Goal: Task Accomplishment & Management: Use online tool/utility

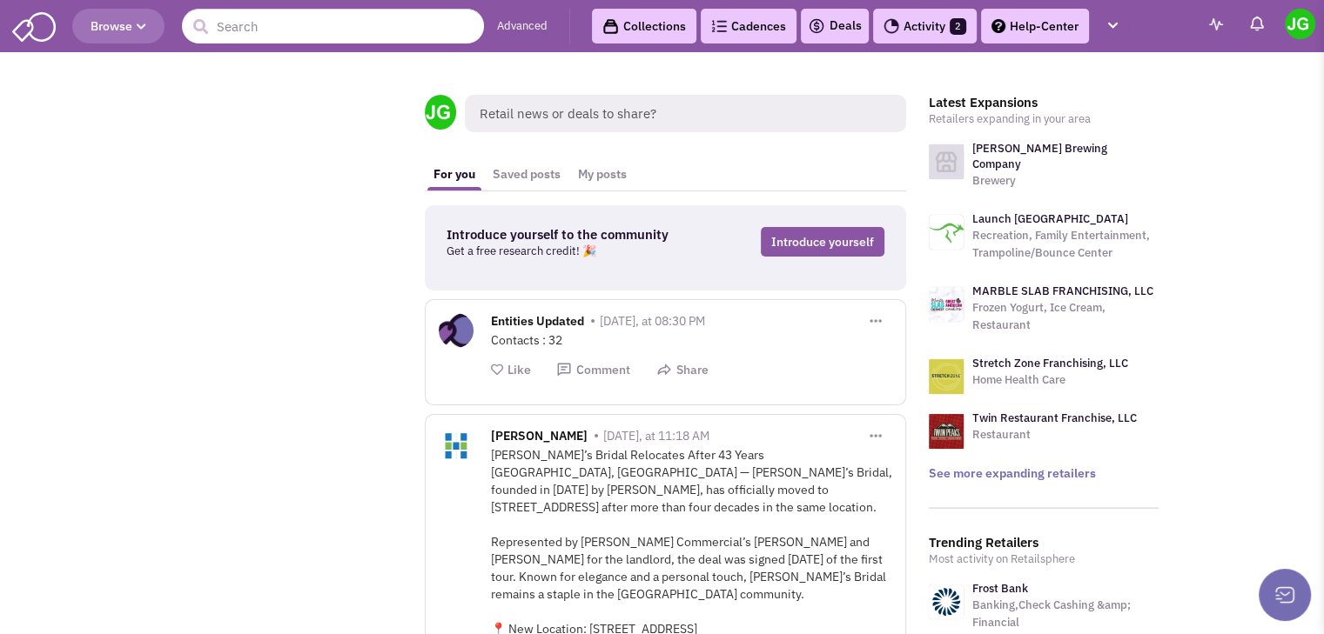
click at [937, 28] on link "Activity 2" at bounding box center [925, 26] width 104 height 35
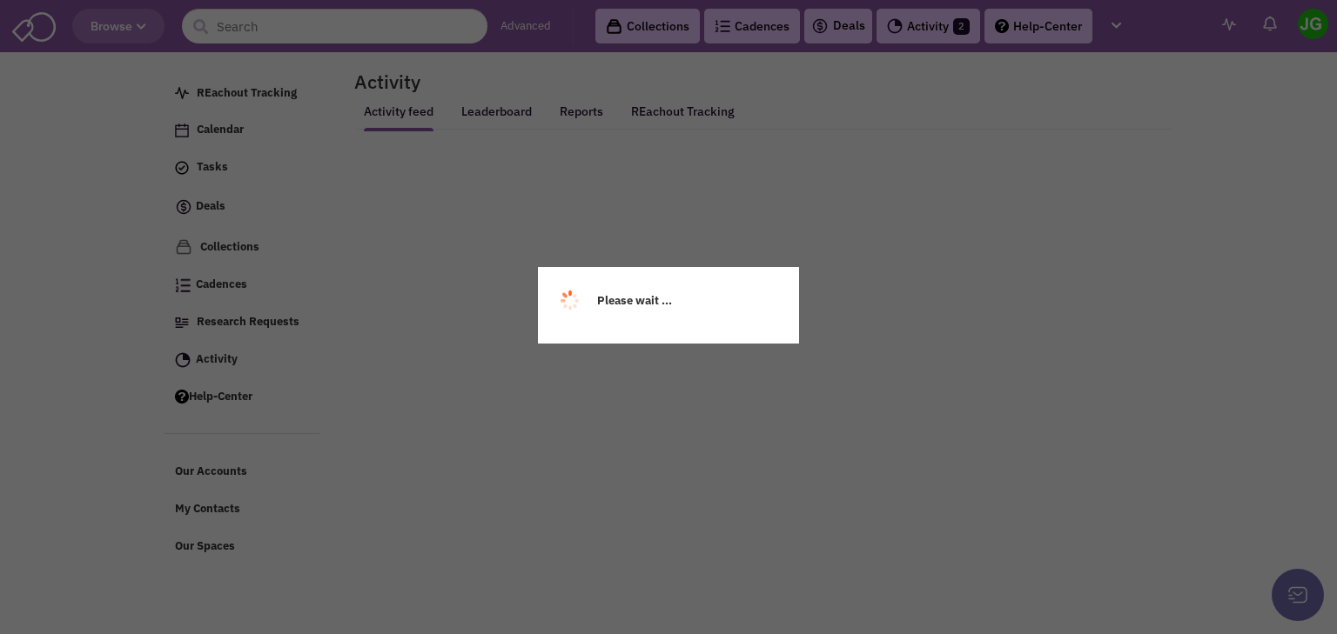
select select
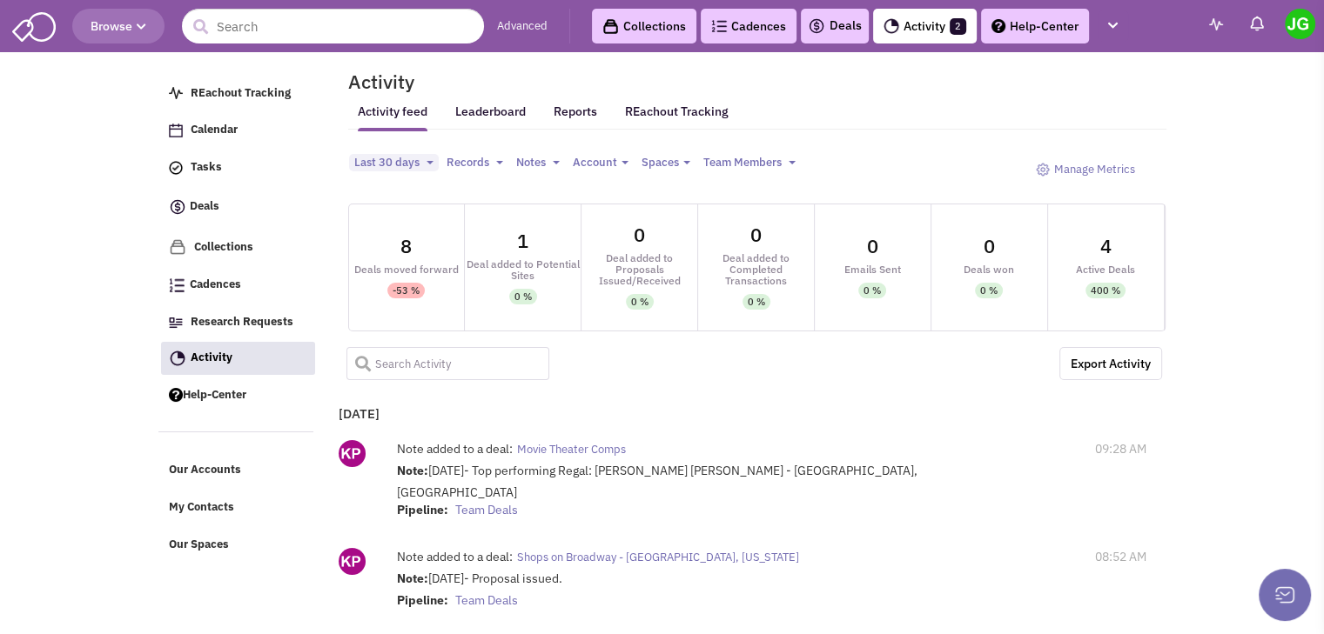
click at [436, 365] on input "text" at bounding box center [448, 363] width 204 height 33
type input "[GEOGRAPHIC_DATA]"
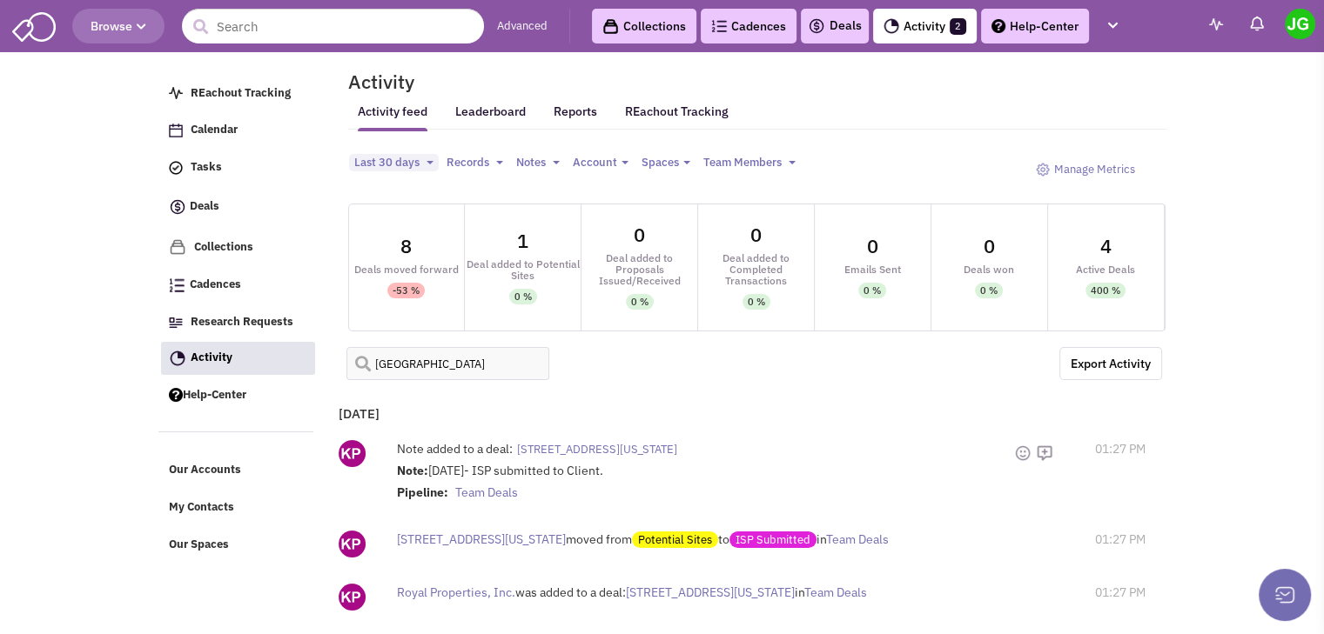
click at [637, 446] on span "[STREET_ADDRESS][US_STATE]" at bounding box center [597, 449] width 160 height 15
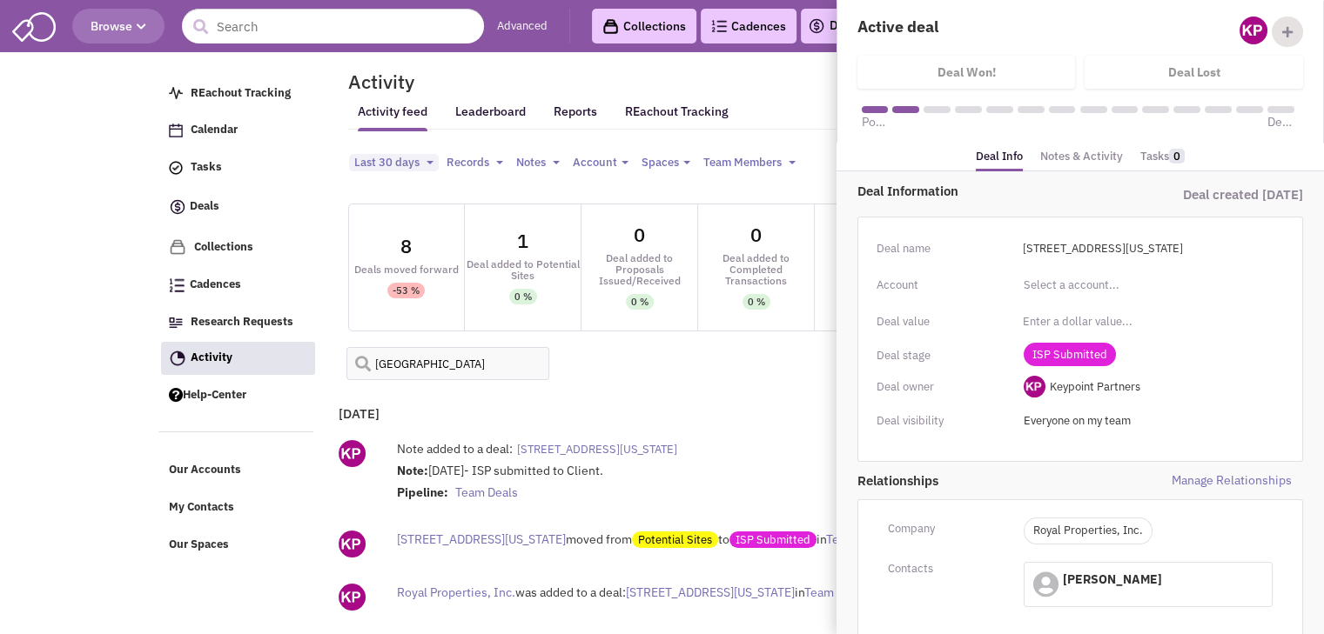
click at [1088, 152] on link "Notes & Activity" at bounding box center [1081, 156] width 83 height 25
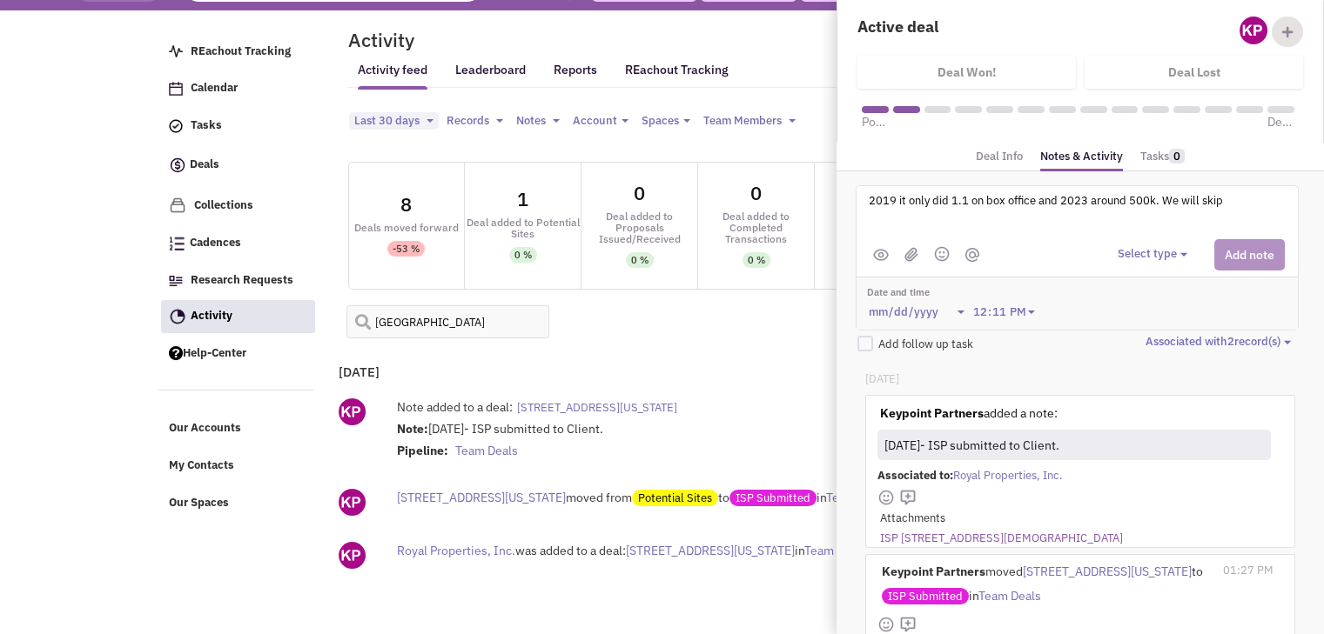
type textarea "2019 it only did 1.1 on box office and 2023 around 500k. We will skip"
click at [1118, 246] on button "Select type" at bounding box center [1154, 254] width 75 height 17
click at [1156, 335] on div "Log a note" at bounding box center [1144, 337] width 43 height 17
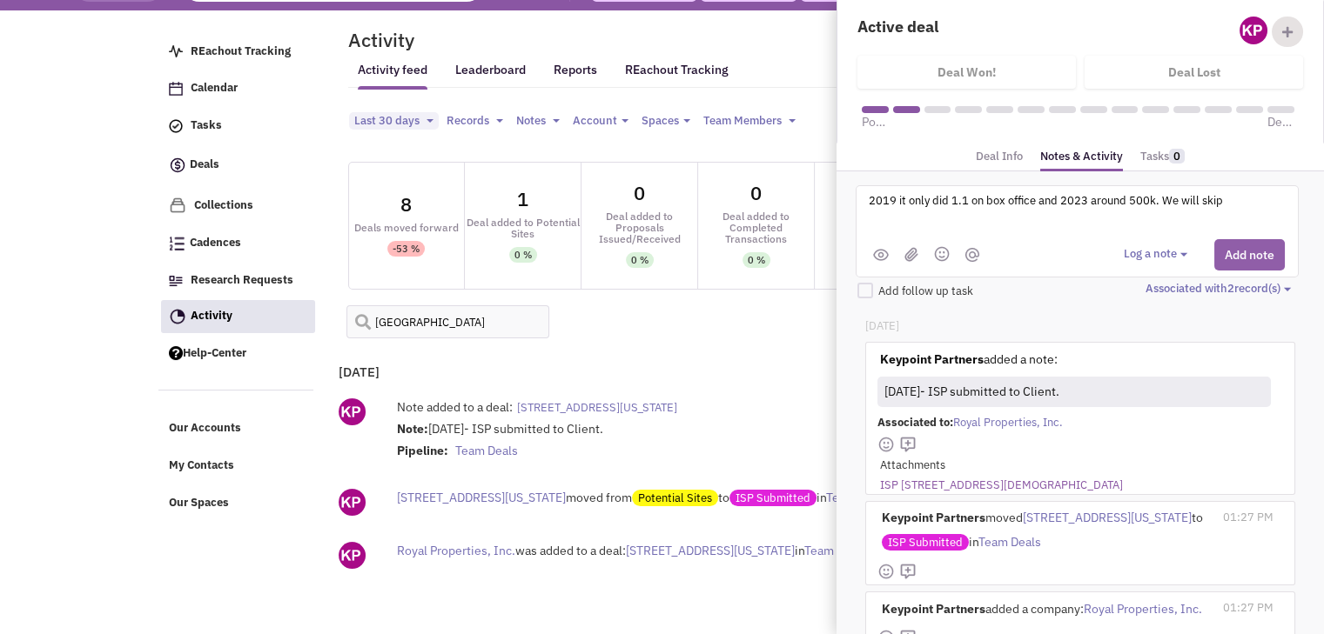
click at [1251, 250] on button "Add note" at bounding box center [1249, 254] width 70 height 31
click at [1251, 250] on div "Log a note Select type" at bounding box center [1193, 254] width 184 height 31
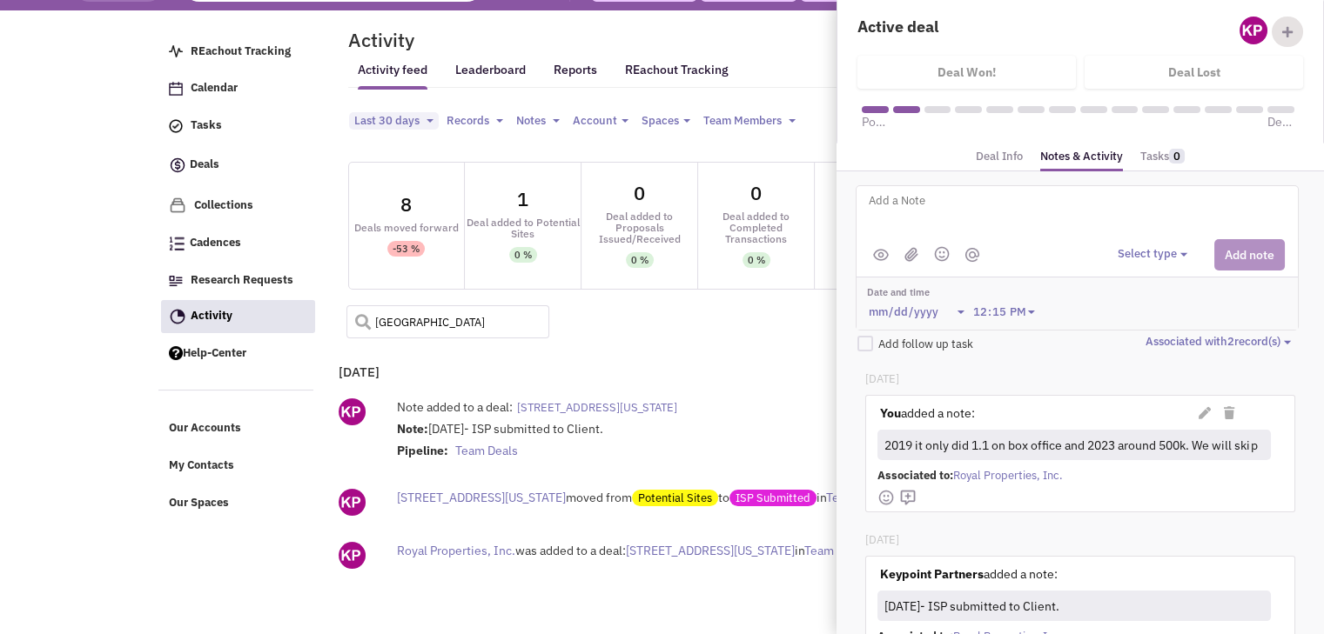
click at [463, 330] on input "[GEOGRAPHIC_DATA]" at bounding box center [448, 321] width 204 height 33
click at [463, 324] on input "[GEOGRAPHIC_DATA]" at bounding box center [448, 321] width 204 height 33
type input "nashua"
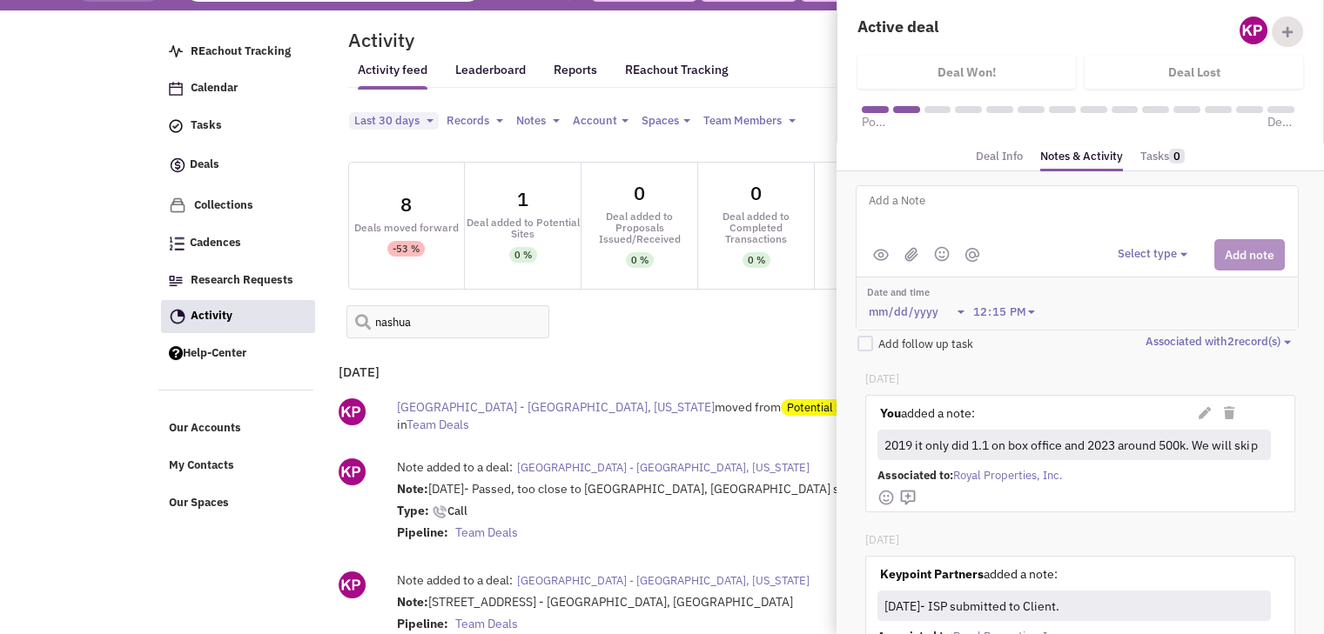
click at [573, 409] on span "[GEOGRAPHIC_DATA] - [GEOGRAPHIC_DATA], [US_STATE]" at bounding box center [556, 407] width 318 height 16
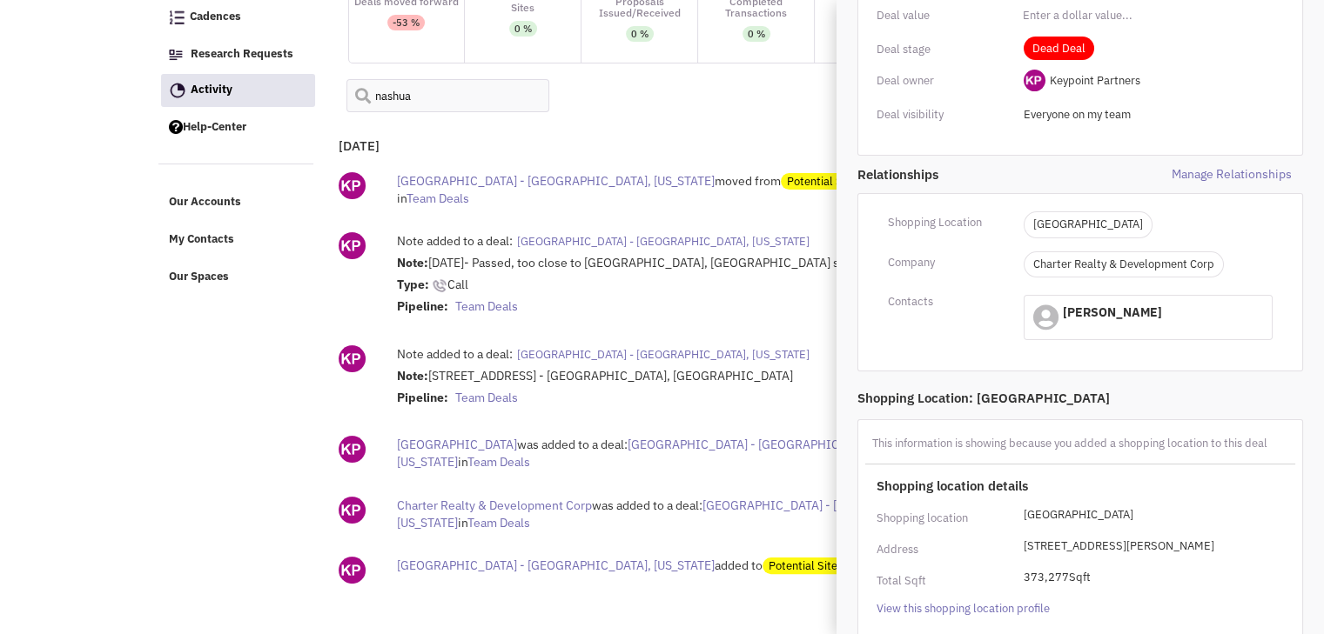
scroll to position [300, 0]
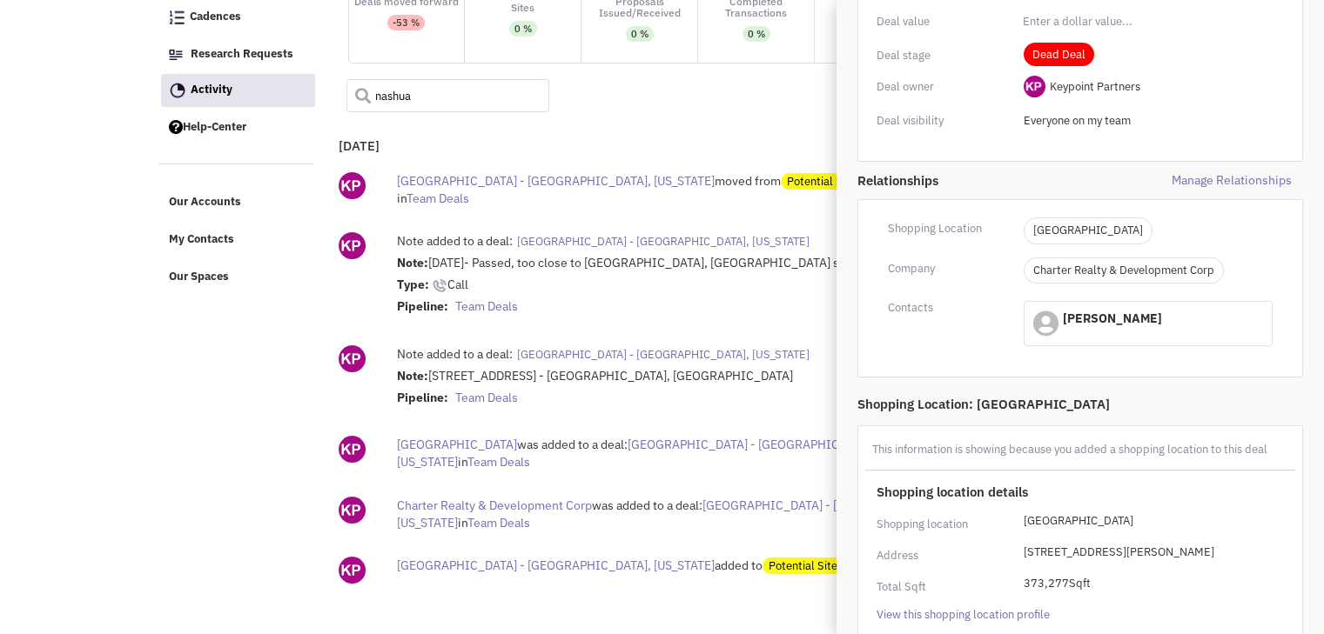
click at [432, 93] on input "nashua" at bounding box center [448, 95] width 204 height 33
type input "[PERSON_NAME]"
click at [353, 91] on span at bounding box center [356, 89] width 21 height 21
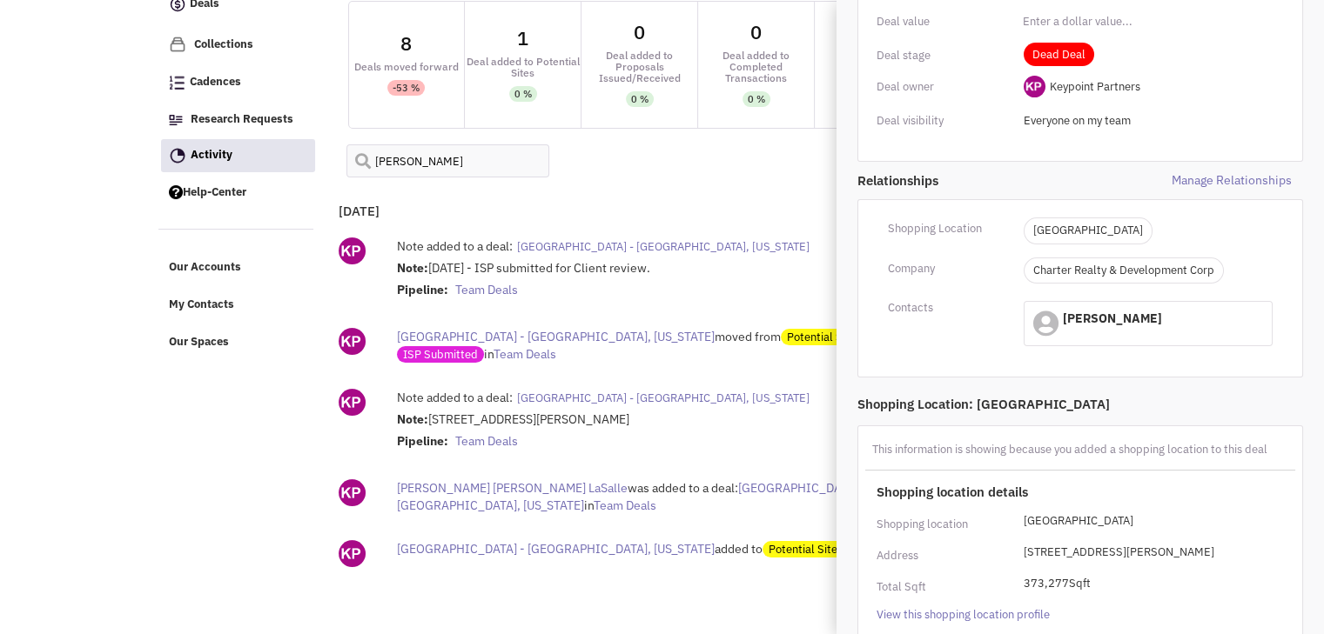
scroll to position [186, 0]
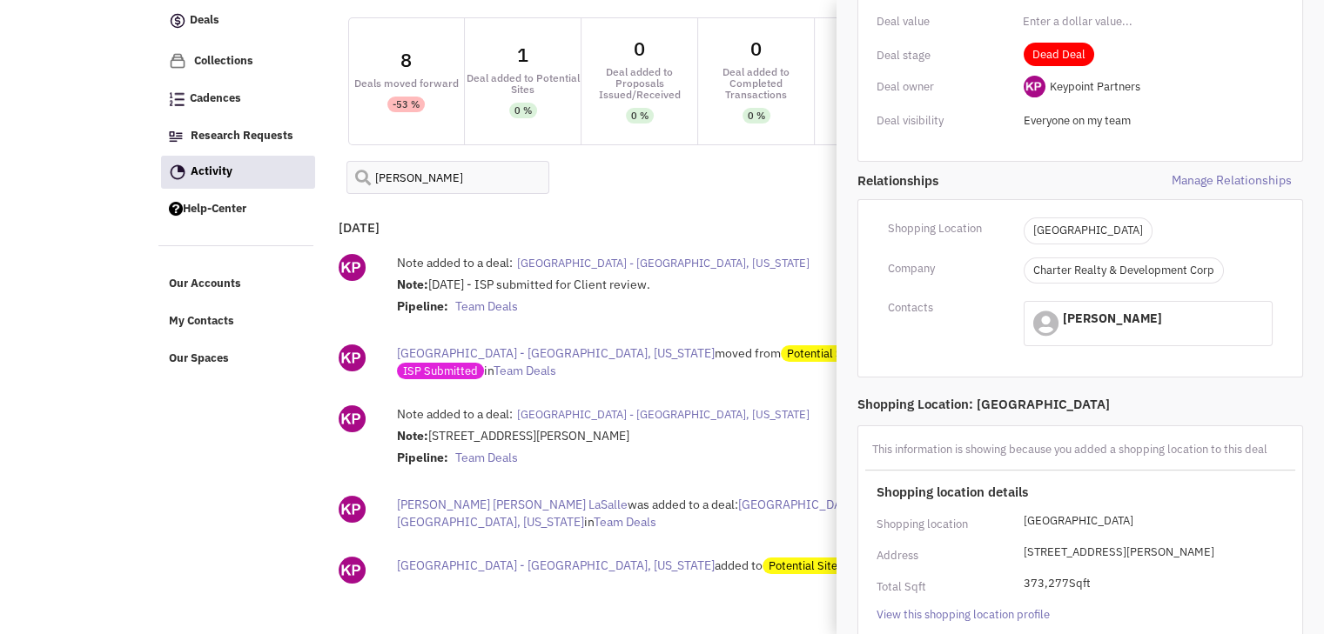
click at [570, 263] on span "[GEOGRAPHIC_DATA] - [GEOGRAPHIC_DATA], [US_STATE]" at bounding box center [663, 263] width 292 height 15
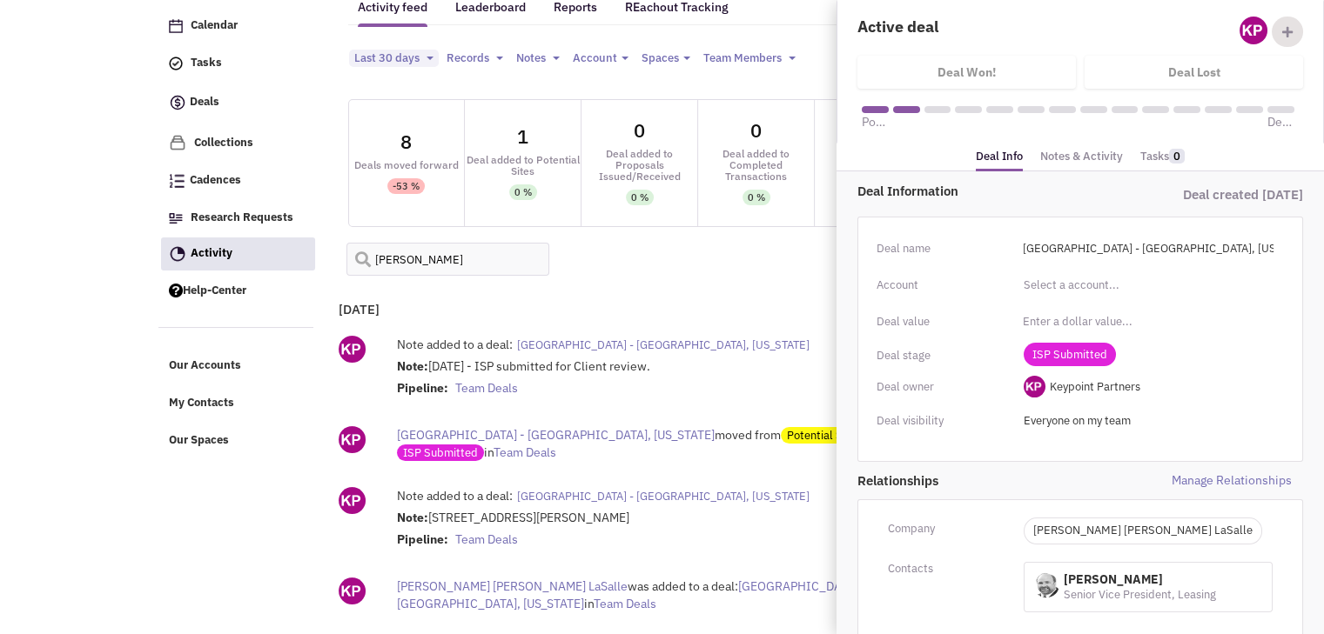
scroll to position [99, 0]
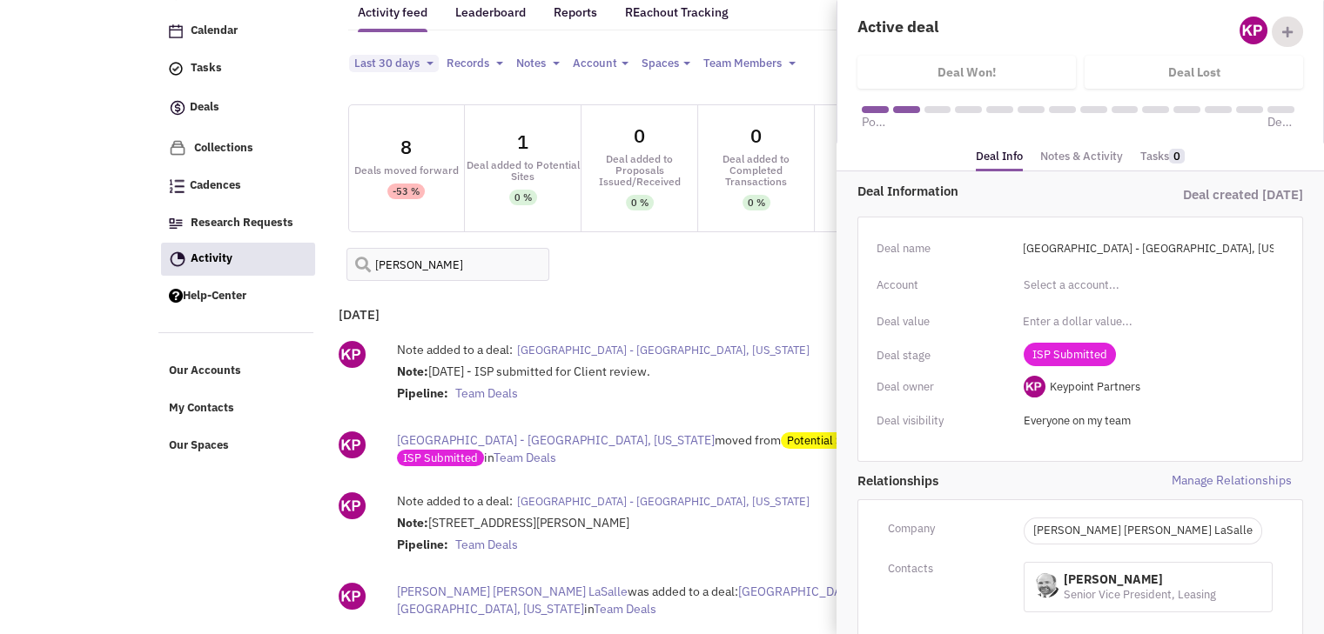
click at [1095, 158] on link "Notes & Activity" at bounding box center [1081, 156] width 83 height 25
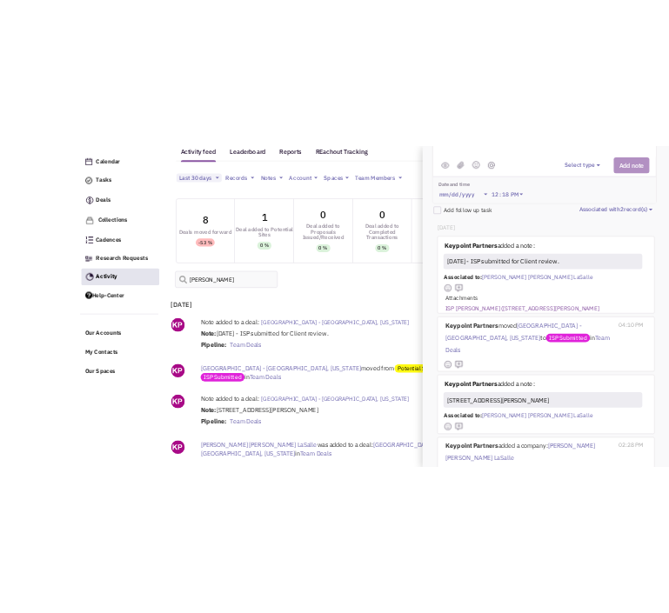
scroll to position [234, 0]
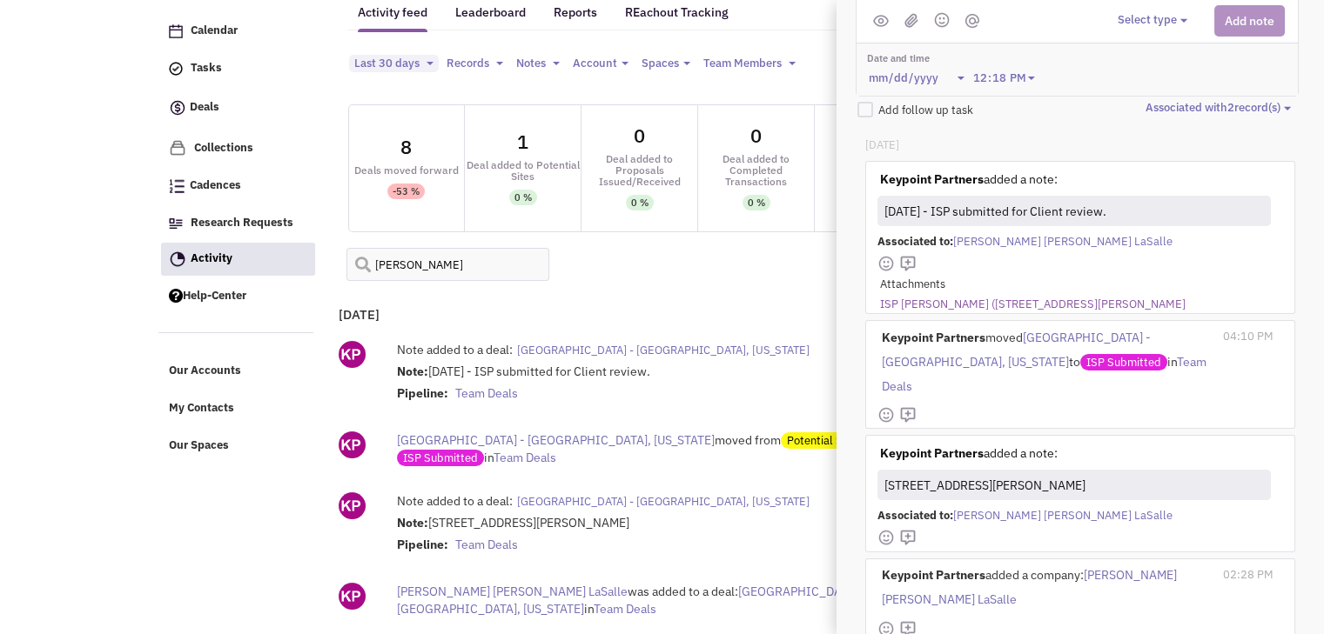
click at [1029, 299] on link "ISP [PERSON_NAME] ([STREET_ADDRESS][PERSON_NAME]" at bounding box center [1032, 305] width 305 height 17
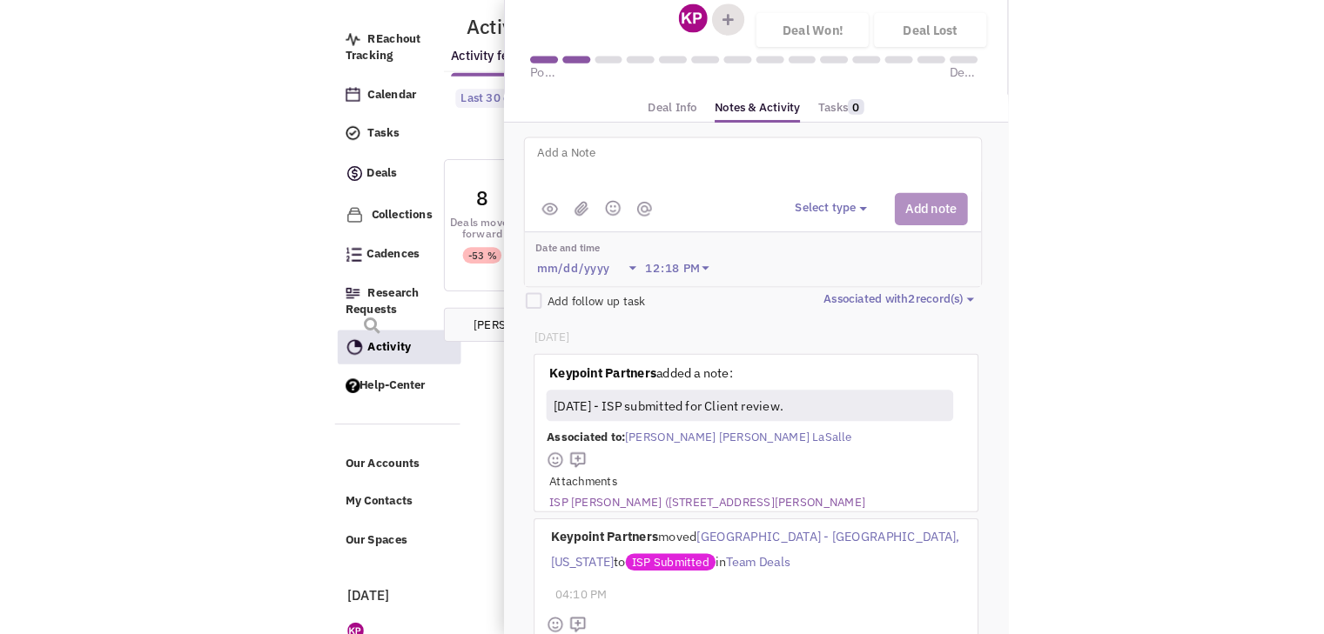
scroll to position [0, 0]
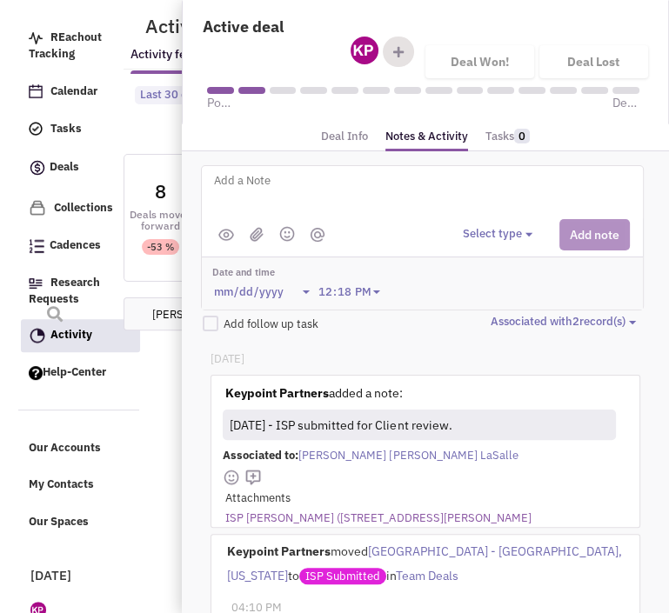
click at [247, 185] on textarea at bounding box center [427, 195] width 431 height 48
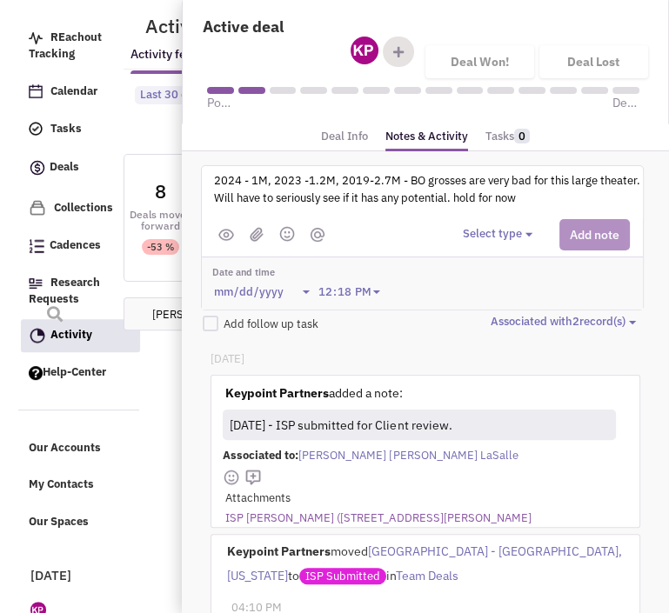
type textarea "2024 - 1M, 2023 -1.2M, 2019-2.7M - BO grosses are very bad for this large theat…"
click at [517, 227] on button "Select type" at bounding box center [500, 234] width 75 height 17
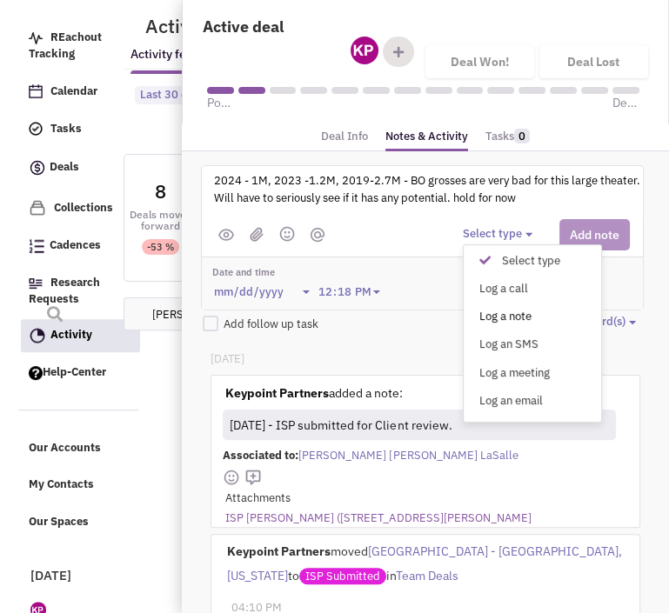
click at [511, 309] on div "Log a note" at bounding box center [489, 317] width 43 height 17
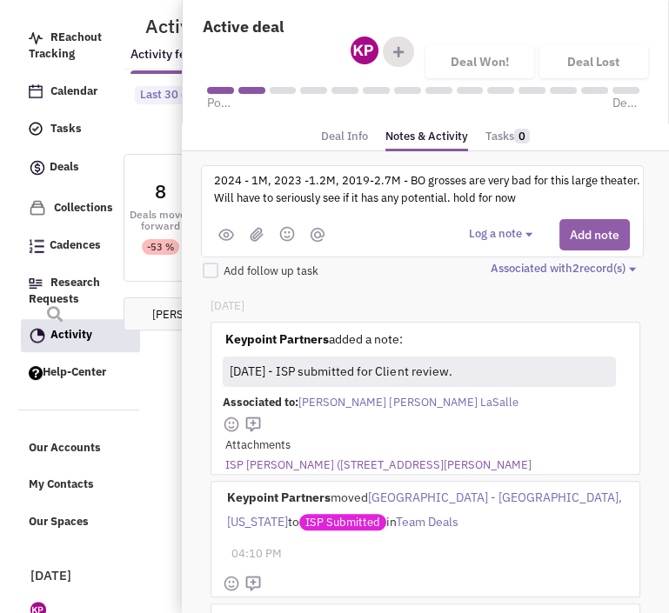
click at [600, 224] on button "Add note" at bounding box center [595, 234] width 70 height 31
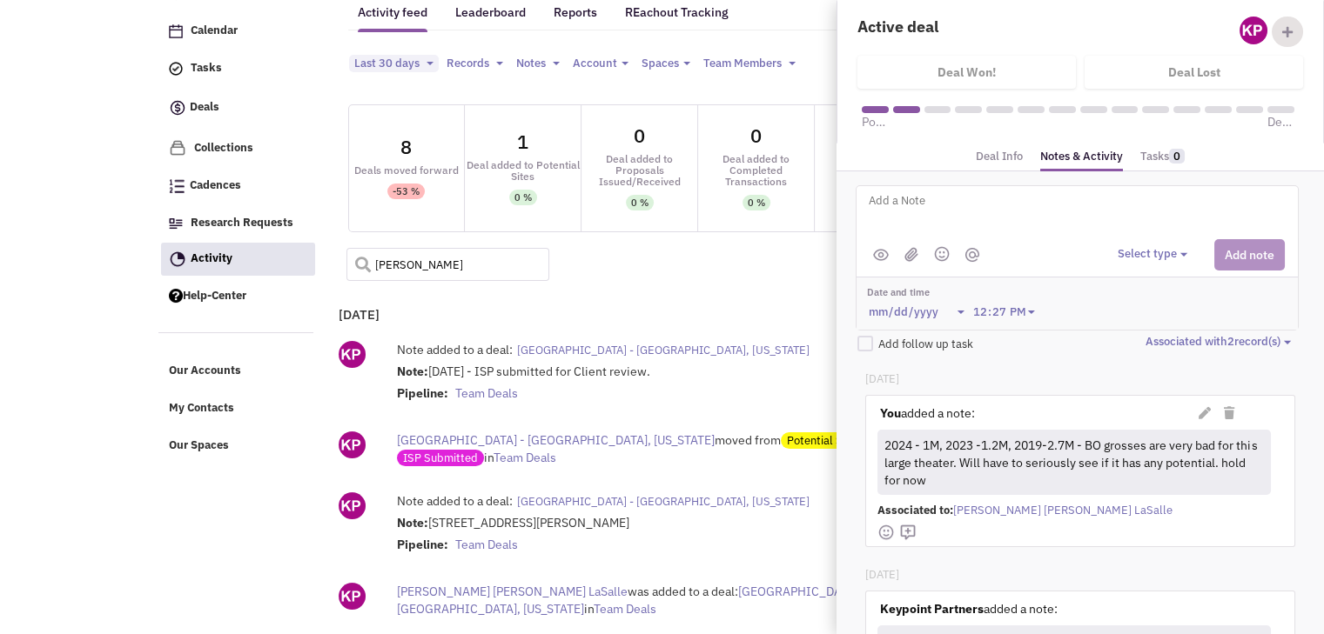
click at [430, 261] on input "[PERSON_NAME]" at bounding box center [448, 264] width 204 height 33
click at [352, 271] on input "lakeland" at bounding box center [448, 264] width 204 height 33
type input "lakeland"
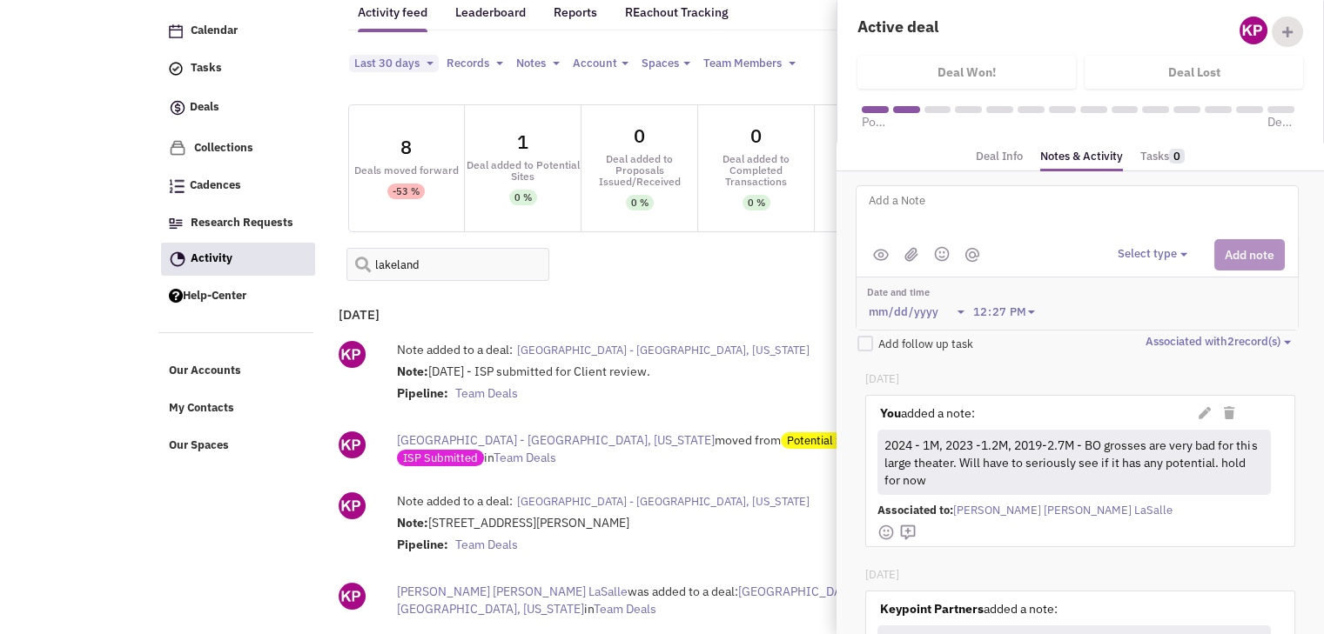
click at [360, 258] on span at bounding box center [356, 258] width 21 height 21
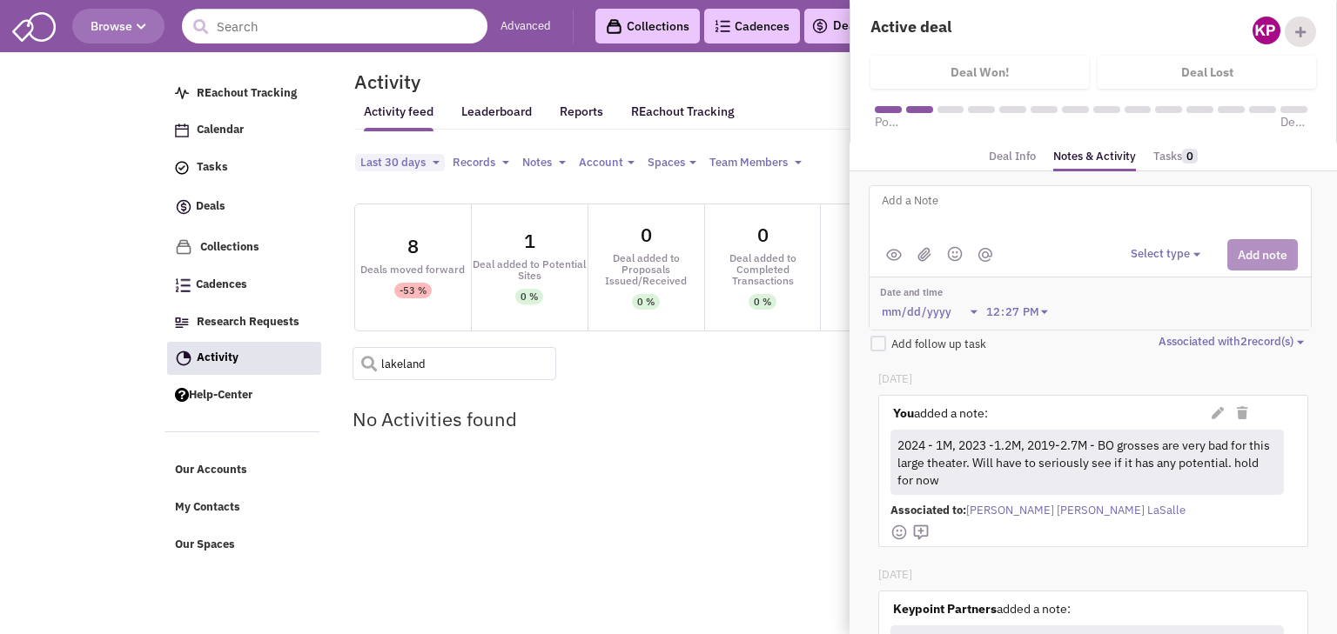
click at [401, 360] on input "lakeland" at bounding box center [454, 363] width 204 height 33
type input "lake land"
click at [368, 366] on span at bounding box center [362, 357] width 21 height 21
click at [411, 158] on span "Last 30 days" at bounding box center [392, 162] width 65 height 15
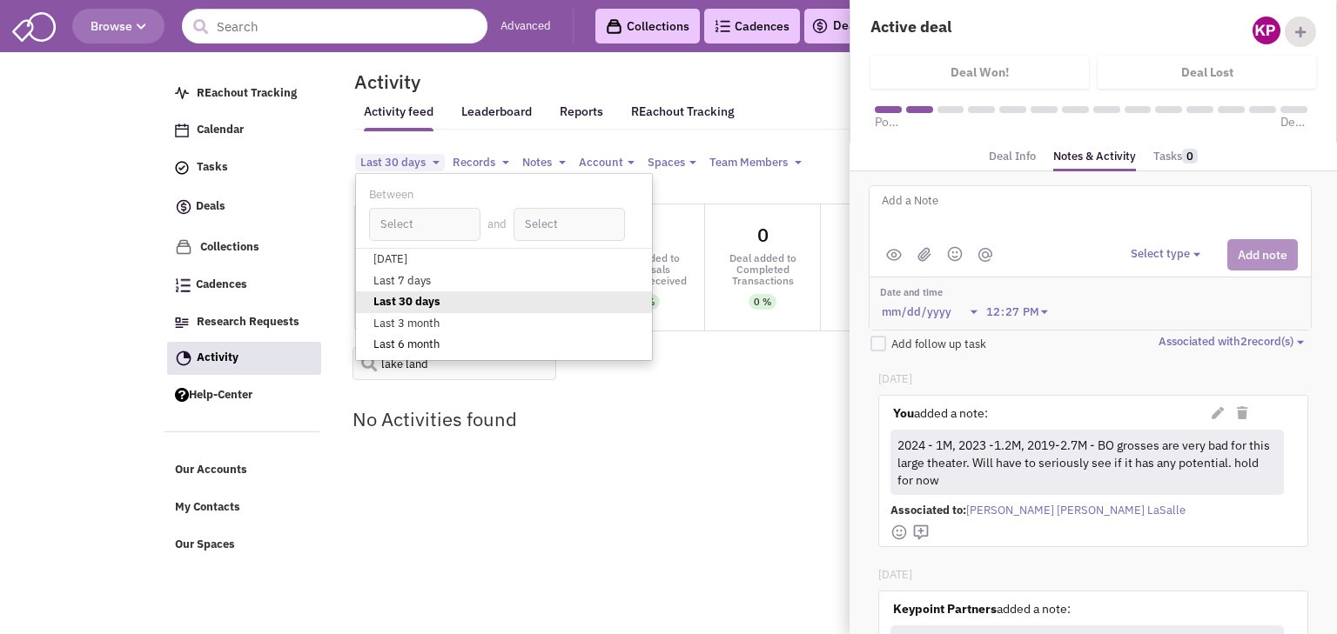
click at [419, 342] on link "Last 6 month" at bounding box center [504, 346] width 296 height 22
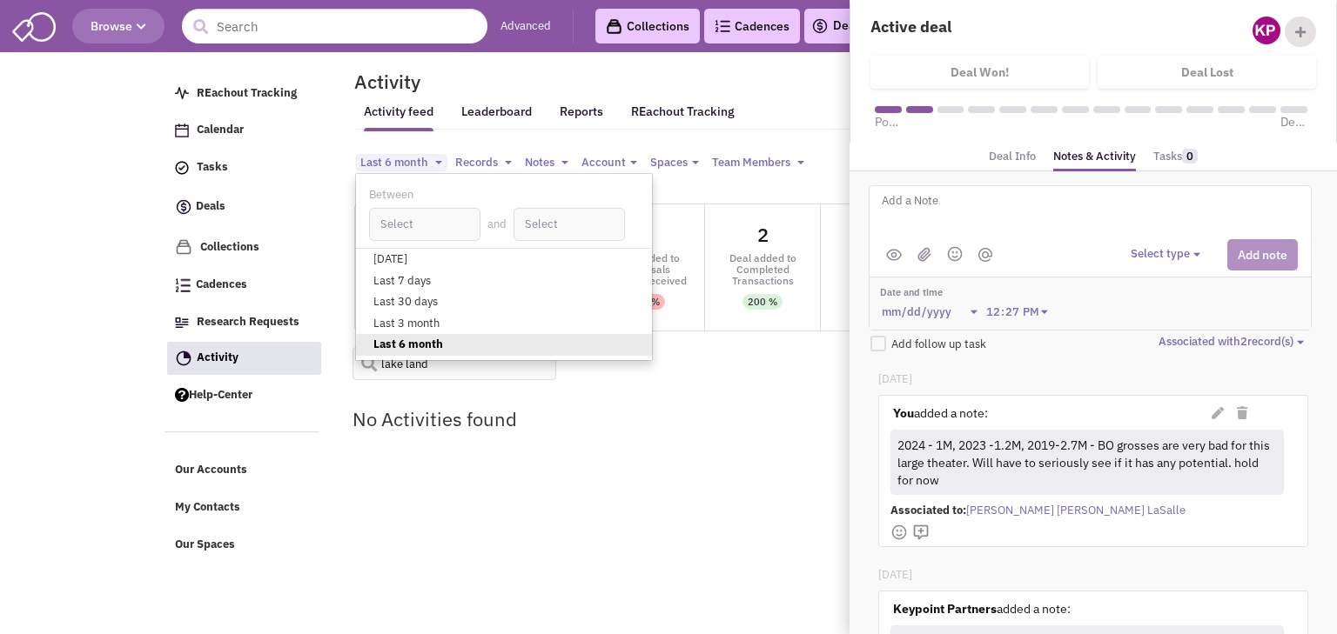
click at [370, 364] on span at bounding box center [362, 357] width 21 height 21
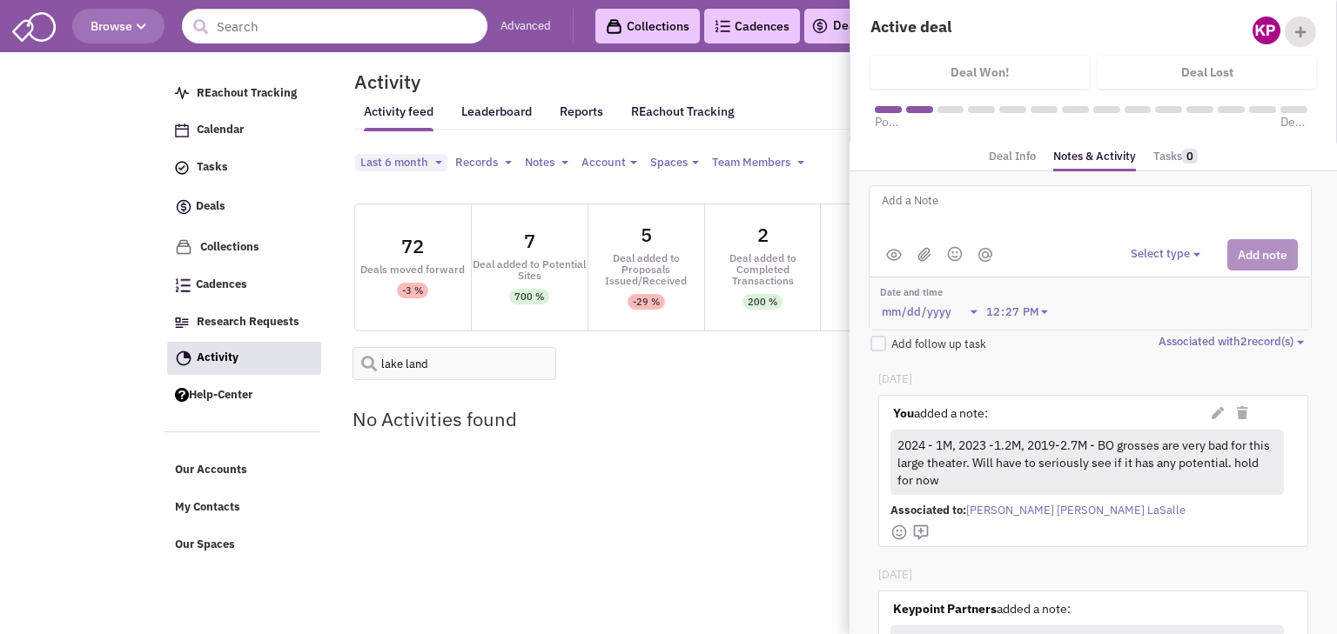
click at [667, 389] on div "No Activities found" at bounding box center [761, 419] width 840 height 60
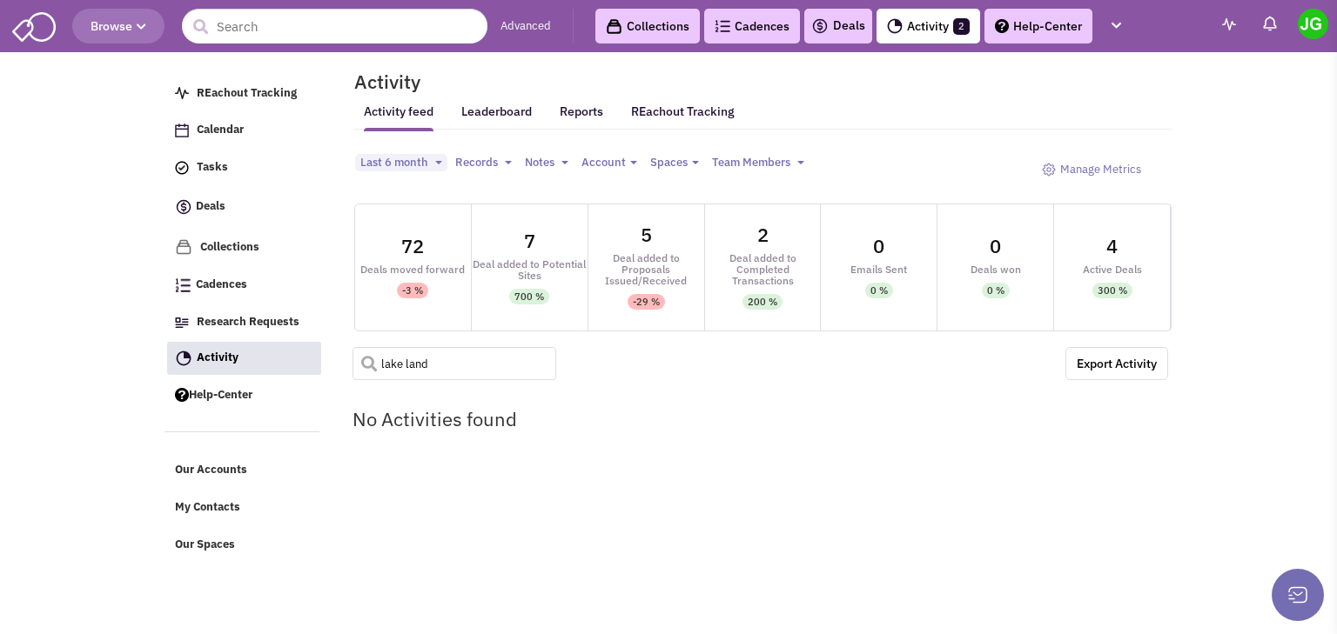
drag, startPoint x: 431, startPoint y: 364, endPoint x: 402, endPoint y: 366, distance: 28.8
click at [402, 366] on input "lake land" at bounding box center [454, 363] width 204 height 33
type input "lakeside"
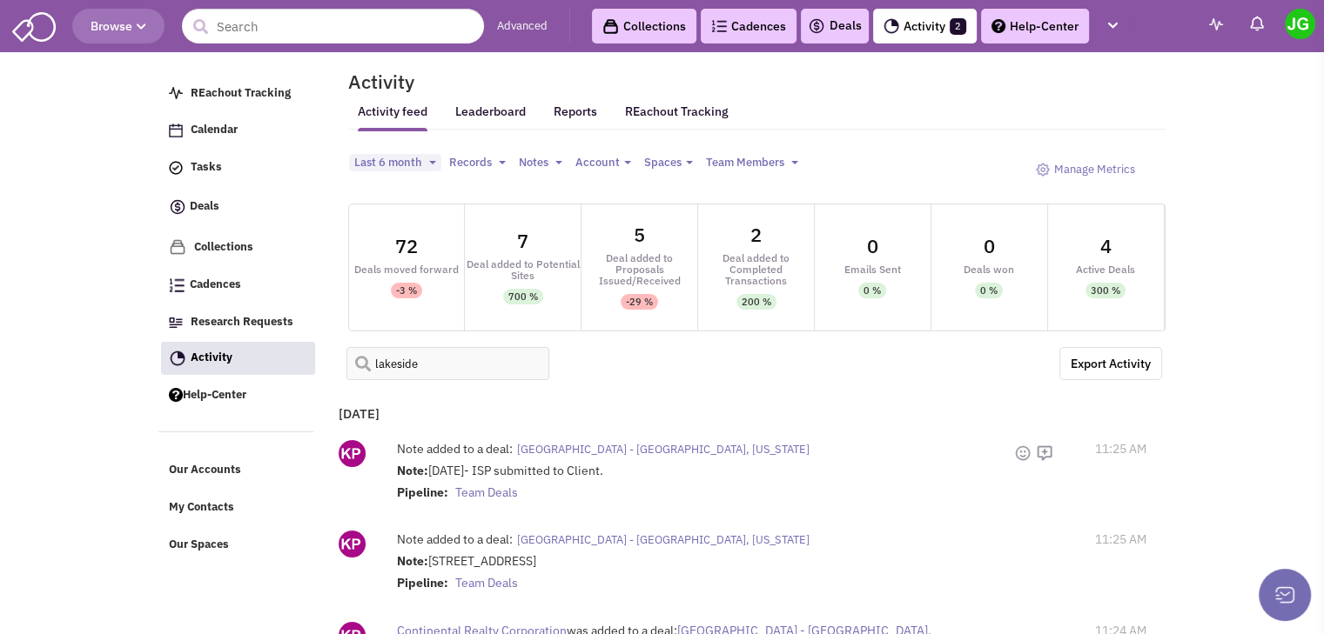
click at [607, 447] on span "[GEOGRAPHIC_DATA] - [GEOGRAPHIC_DATA], [US_STATE]" at bounding box center [663, 449] width 292 height 15
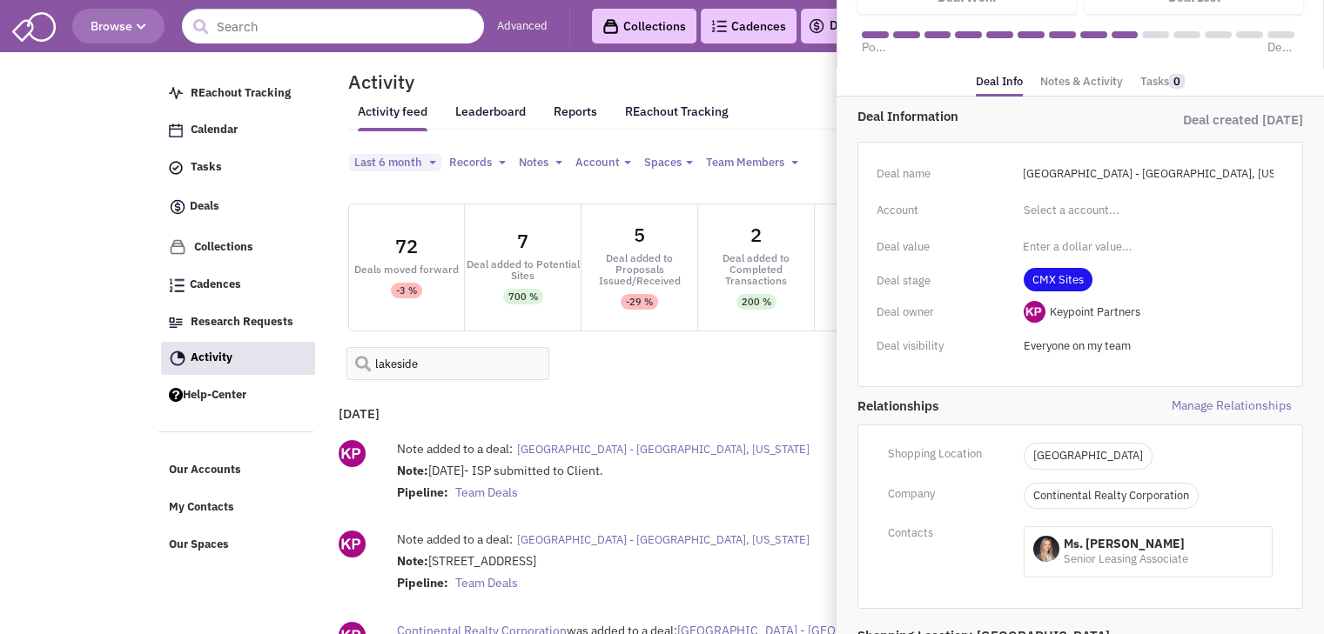
scroll to position [87, 0]
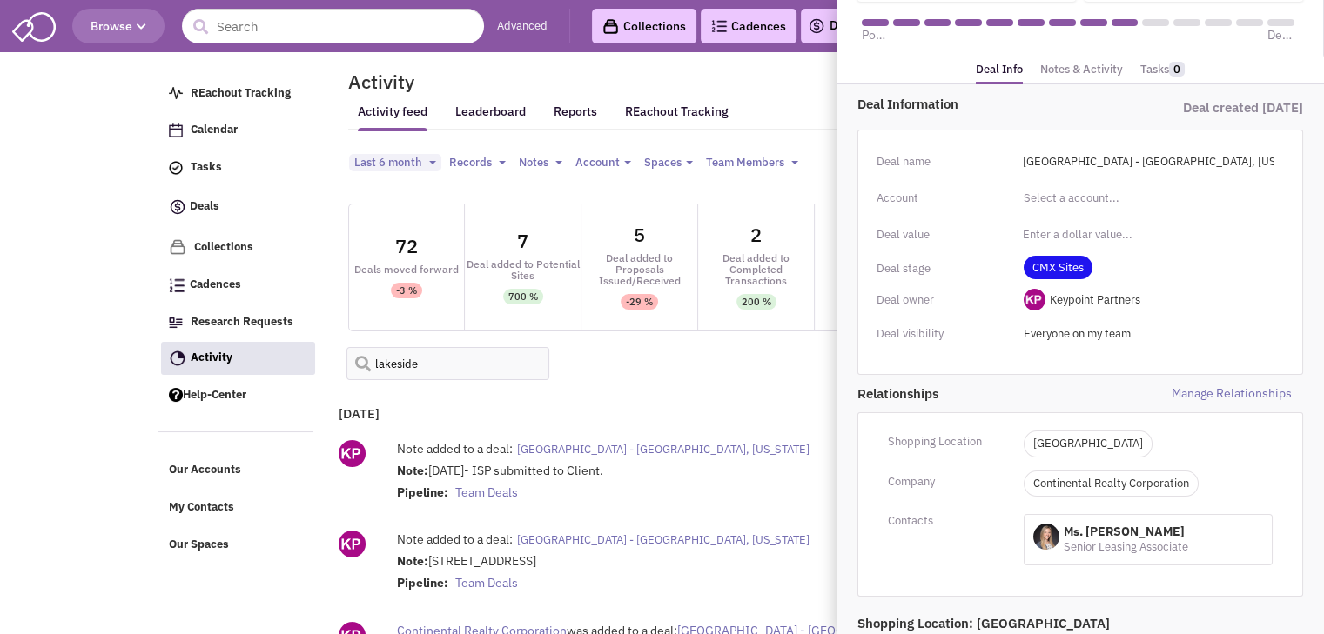
click at [1065, 67] on link "Notes & Activity" at bounding box center [1081, 69] width 83 height 25
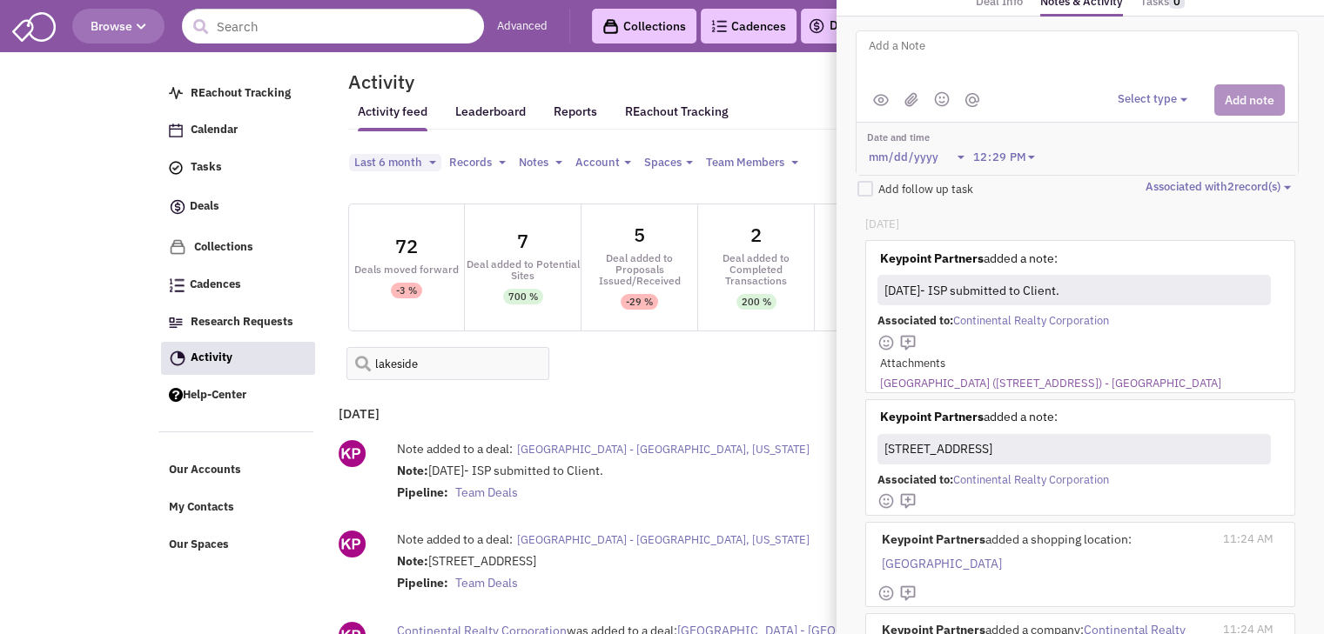
scroll to position [84, 0]
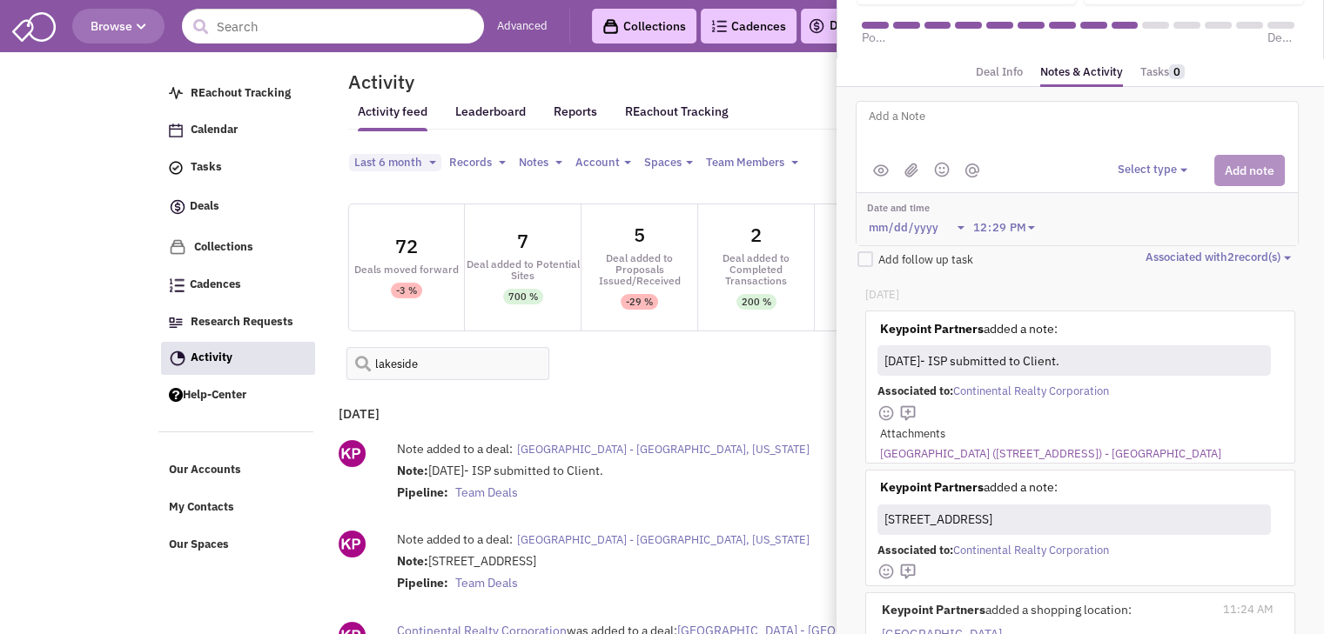
click at [1196, 479] on div "Keypoint Partners added a note: (Private) Keypoint Partners added a note:" at bounding box center [1059, 490] width 405 height 22
click at [1018, 446] on link "[GEOGRAPHIC_DATA] ([STREET_ADDRESS]) - [GEOGRAPHIC_DATA]" at bounding box center [1050, 454] width 341 height 17
